Goal: Contribute content: Add original content to the website for others to see

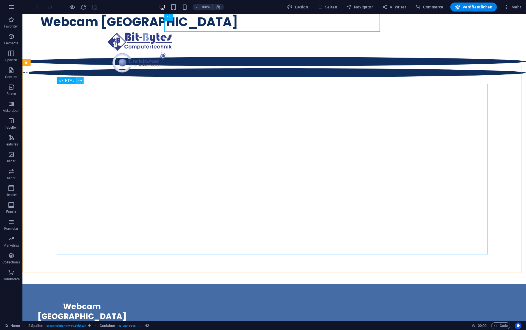
click at [79, 80] on icon at bounding box center [80, 81] width 3 height 6
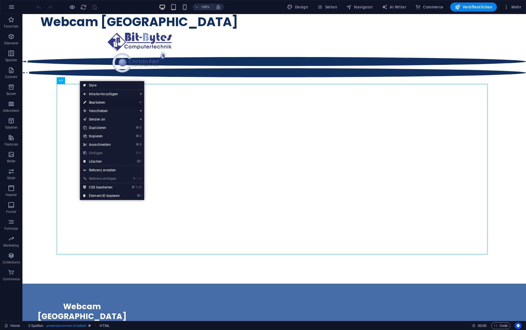
click at [96, 102] on link "⏎ Bearbeiten" at bounding box center [101, 102] width 43 height 8
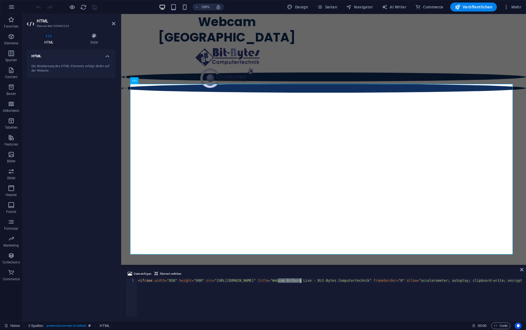
drag, startPoint x: 278, startPoint y: 280, endPoint x: 300, endPoint y: 280, distance: 21.6
click at [300, 280] on div "< iframe width = "850" height = "600" src = "[URL][DOMAIN_NAME]" title = "Webca…" at bounding box center [496, 301] width 718 height 46
paste textarea "C6qNHpqwXk8"
type textarea "<iframe width="850" height="600" src="[URL][DOMAIN_NAME]" title="Webcam Bitburg…"
click at [113, 23] on icon at bounding box center [113, 23] width 3 height 4
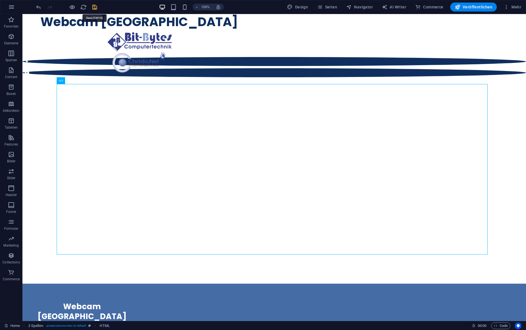
click at [95, 6] on icon "save" at bounding box center [94, 7] width 6 height 6
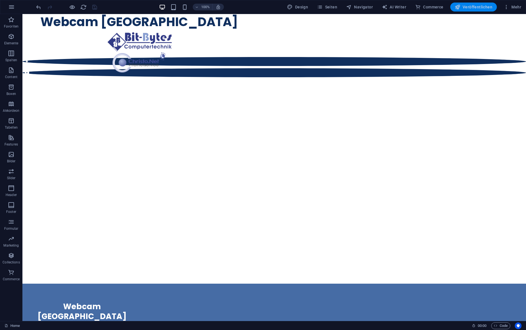
click at [475, 6] on span "Veröffentlichen" at bounding box center [474, 7] width 38 height 6
